Goal: Task Accomplishment & Management: Manage account settings

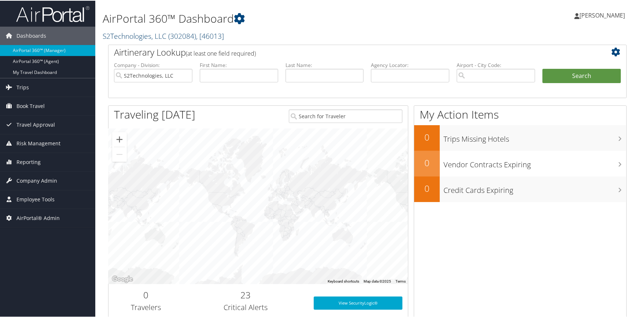
click at [154, 37] on link "S2Technologies, LLC ( 302084 ) , [ 46013 ]" at bounding box center [163, 35] width 121 height 10
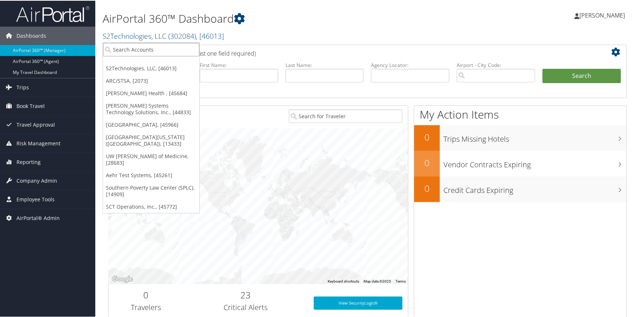
click at [150, 50] on input "search" at bounding box center [151, 49] width 96 height 14
click at [165, 89] on link "[PERSON_NAME] Health , [45684]" at bounding box center [151, 93] width 96 height 12
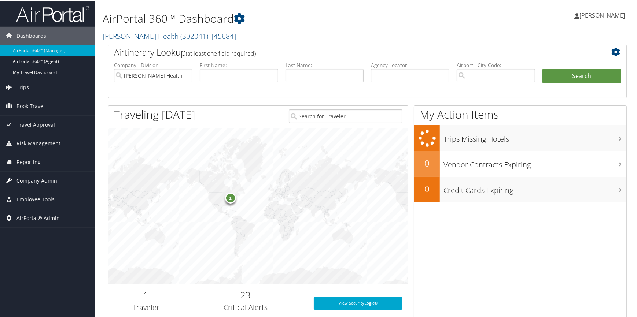
click at [58, 178] on link "Company Admin" at bounding box center [47, 180] width 95 height 18
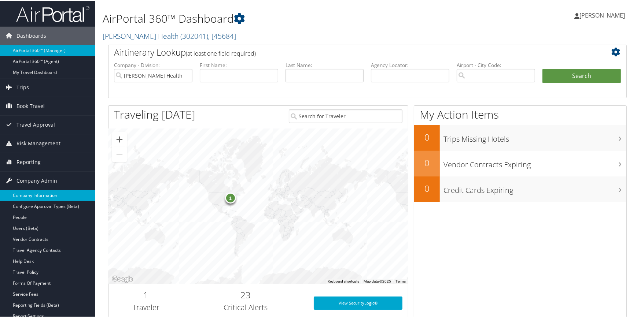
click at [47, 194] on link "Company Information" at bounding box center [47, 194] width 95 height 11
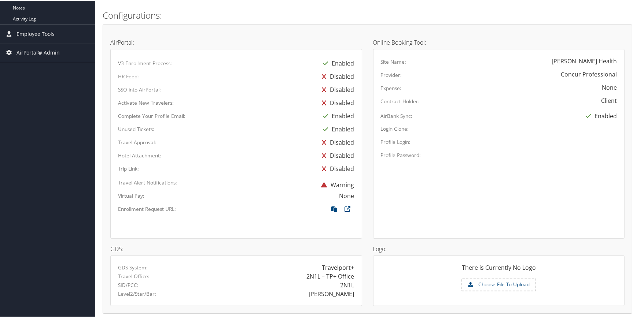
scroll to position [333, 0]
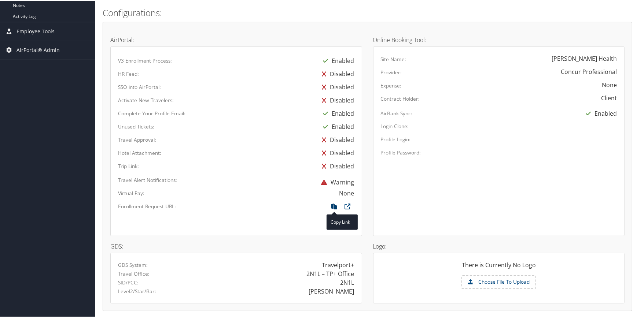
click at [330, 206] on icon at bounding box center [334, 208] width 13 height 10
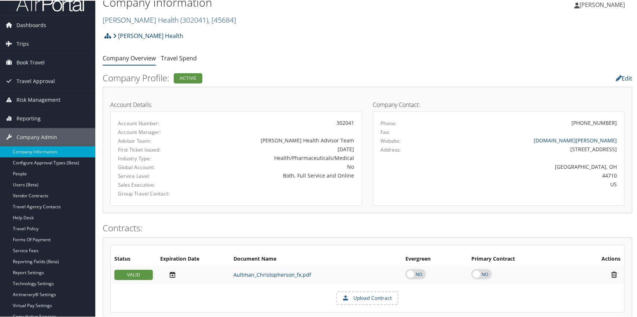
scroll to position [0, 0]
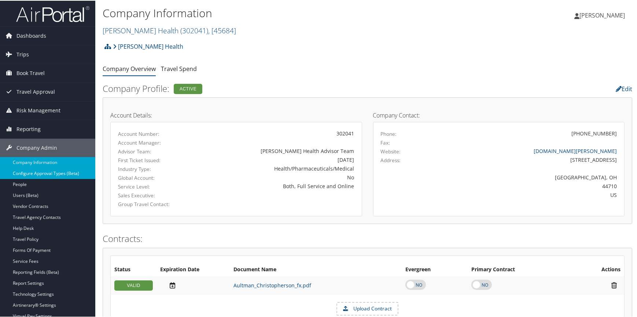
click at [56, 174] on link "Configure Approval Types (Beta)" at bounding box center [47, 173] width 95 height 11
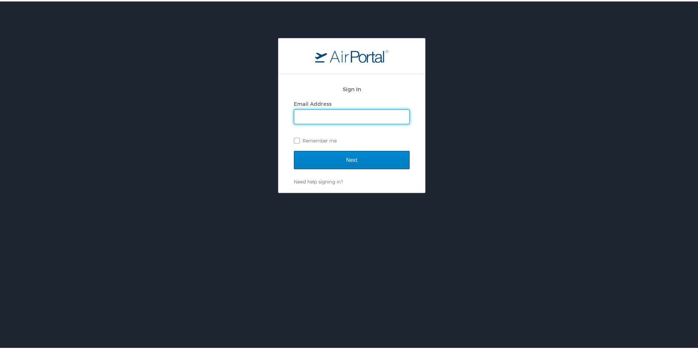
type input "brandilyn.turner@cbtravel.com"
click at [309, 156] on input "Next" at bounding box center [352, 159] width 116 height 18
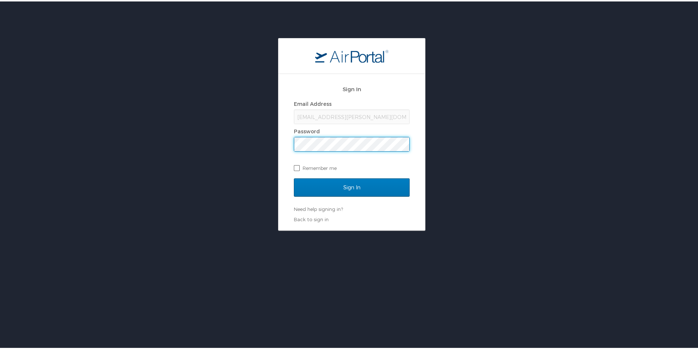
click at [312, 170] on label "Remember me" at bounding box center [352, 166] width 116 height 11
click at [299, 169] on input "Remember me" at bounding box center [296, 166] width 5 height 5
checkbox input "true"
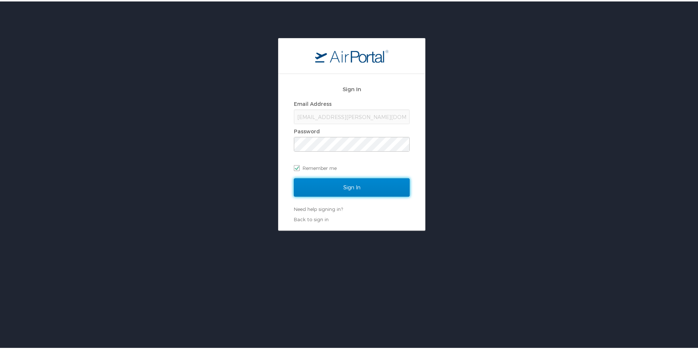
click at [310, 183] on input "Sign In" at bounding box center [352, 186] width 116 height 18
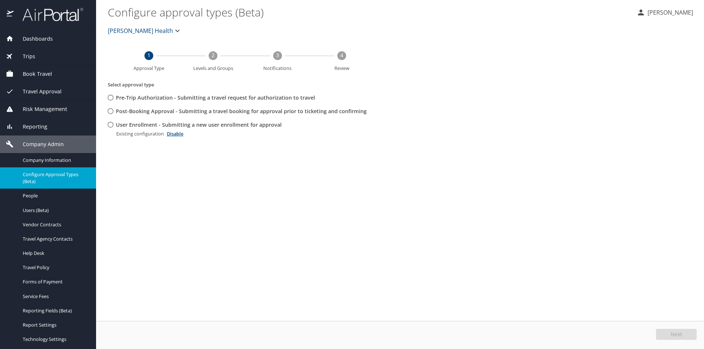
drag, startPoint x: 111, startPoint y: 124, endPoint x: 203, endPoint y: 155, distance: 97.7
click at [111, 124] on input "User Enrollment - Submitting a new user enrollment for approval" at bounding box center [111, 125] width 14 height 14
radio input "true"
click at [669, 334] on button "Edit" at bounding box center [677, 334] width 39 height 11
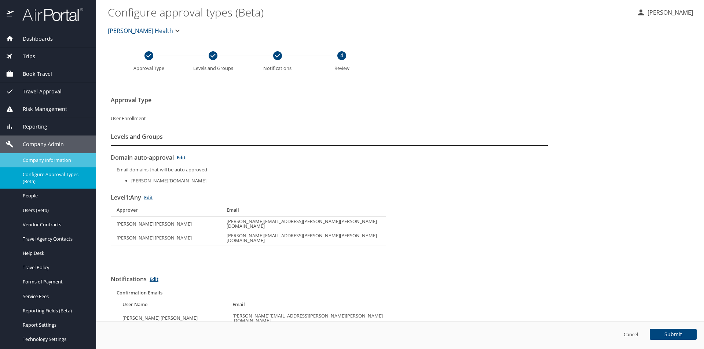
click at [36, 160] on span "Company Information" at bounding box center [55, 160] width 65 height 7
